Goal: Information Seeking & Learning: Check status

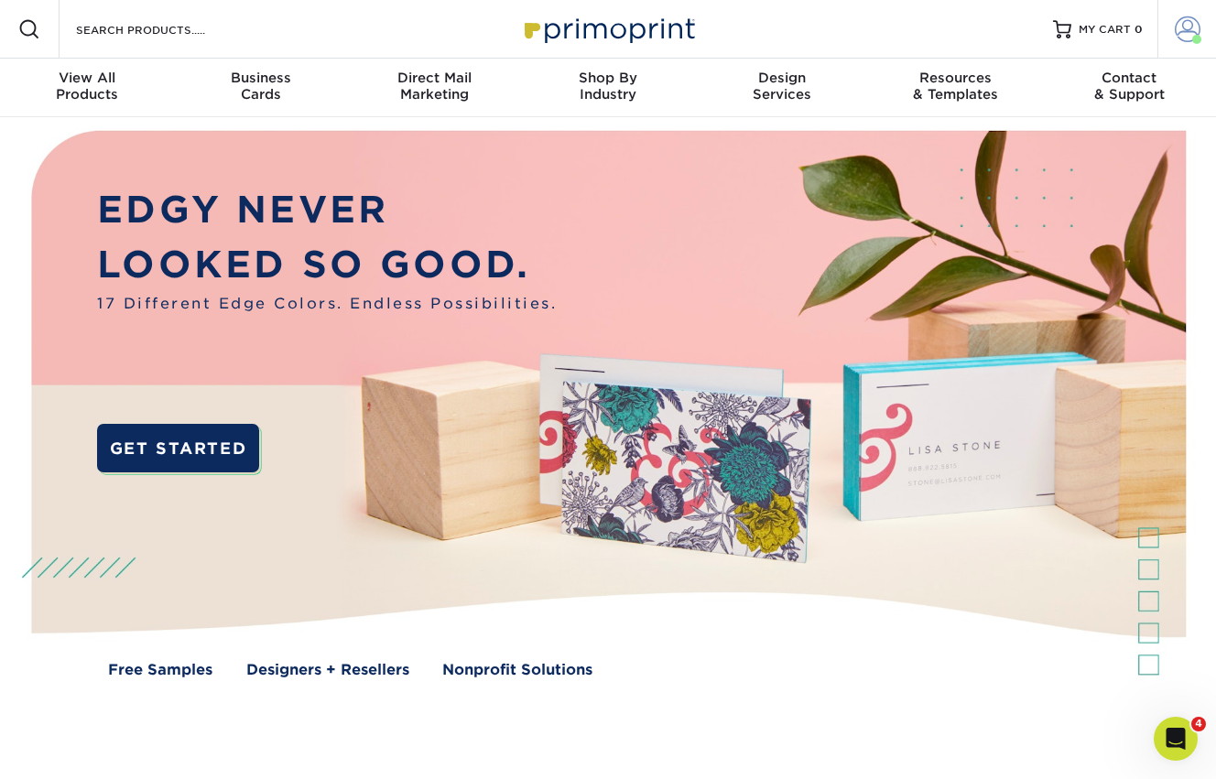
click at [1175, 23] on span at bounding box center [1188, 29] width 26 height 26
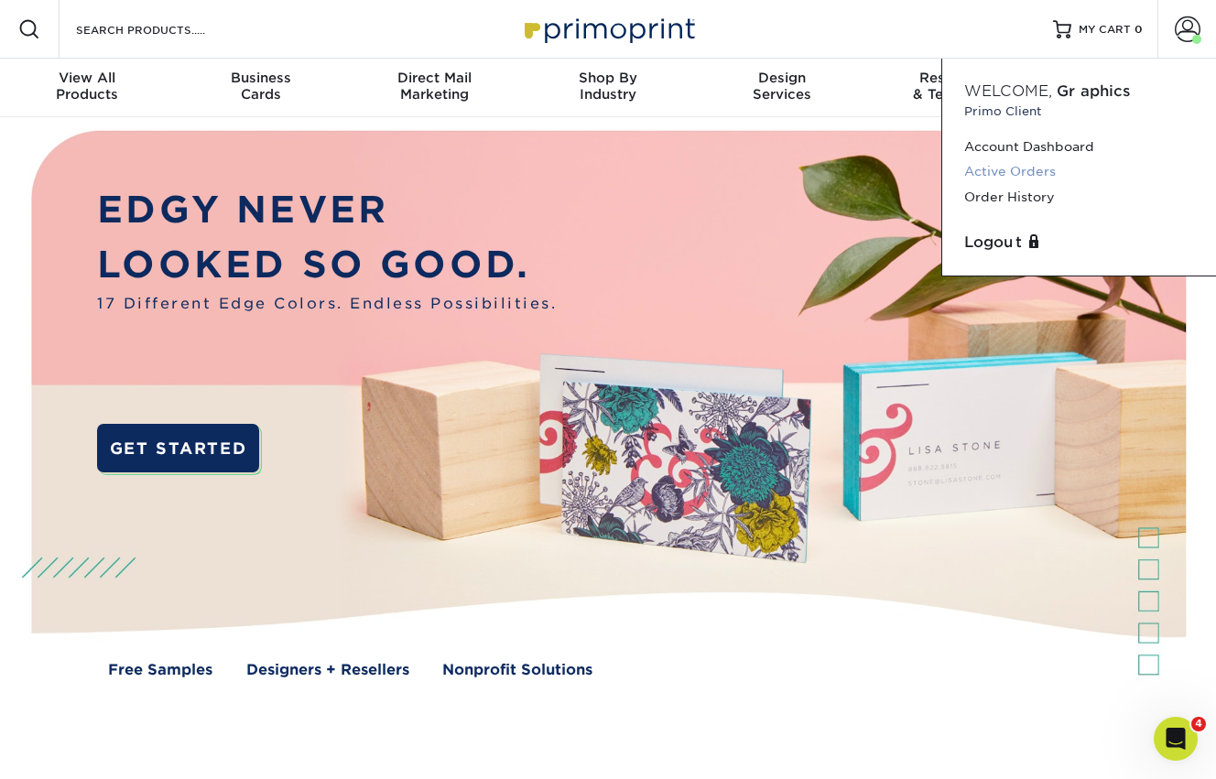
click at [1053, 169] on link "Active Orders" at bounding box center [1079, 171] width 230 height 25
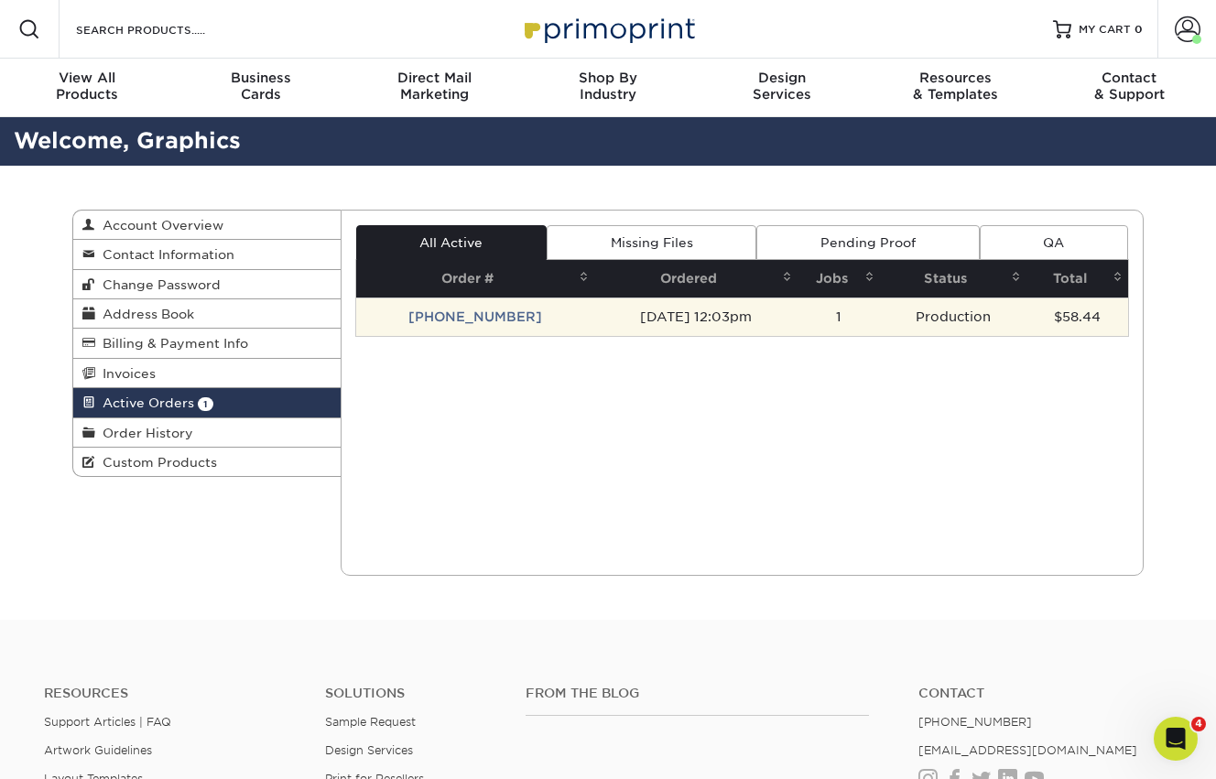
click at [489, 320] on td "[PHONE_NUMBER]" at bounding box center [475, 317] width 238 height 38
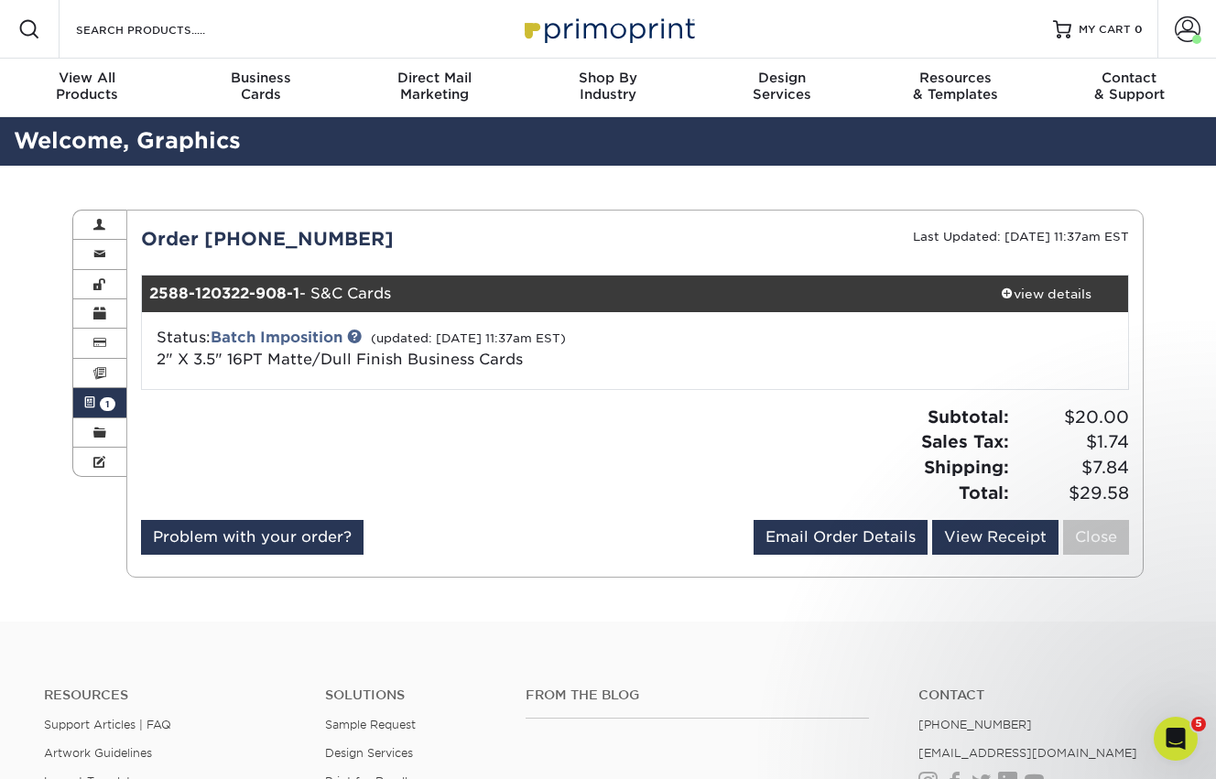
click at [265, 197] on div "Active Orders Account Overview Contact Information Change Password Address Book…" at bounding box center [608, 394] width 1099 height 456
